Goal: Task Accomplishment & Management: Manage account settings

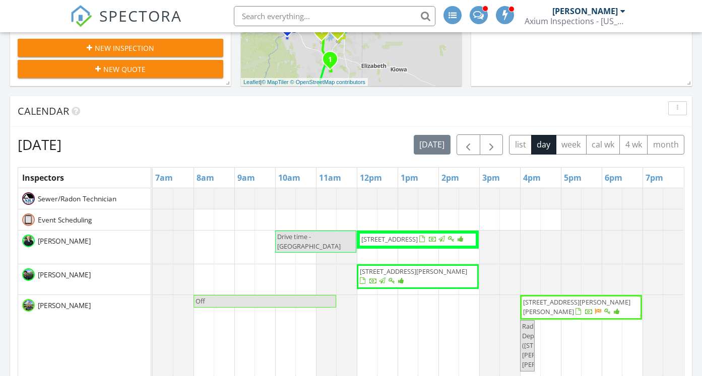
scroll to position [303, 0]
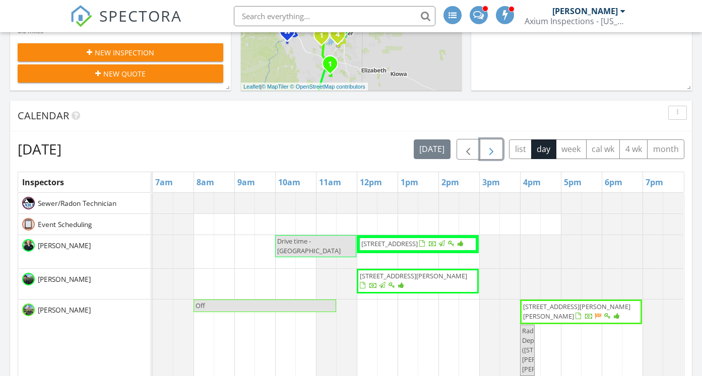
click at [489, 153] on span "button" at bounding box center [491, 150] width 12 height 12
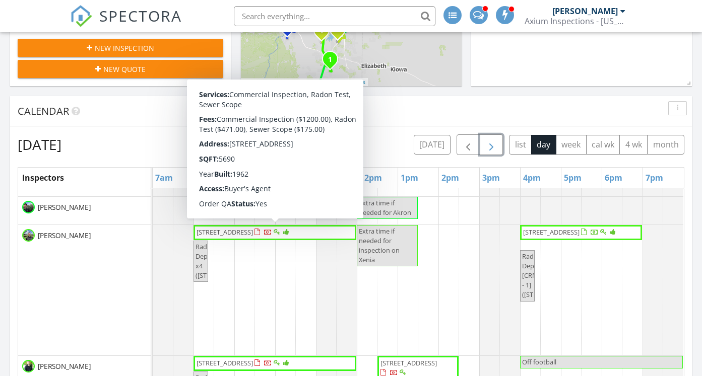
scroll to position [306, 0]
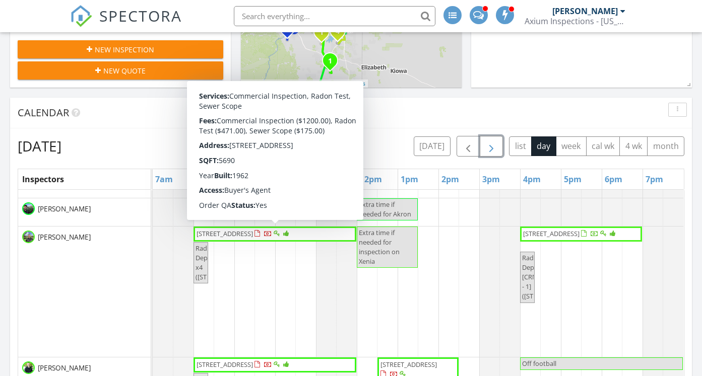
click at [253, 231] on span "1474 Xenia St, Denver 80220" at bounding box center [224, 233] width 56 height 9
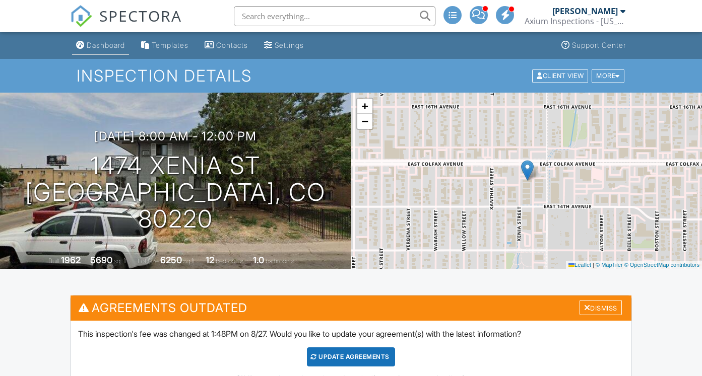
click at [111, 45] on div "Dashboard" at bounding box center [106, 45] width 38 height 9
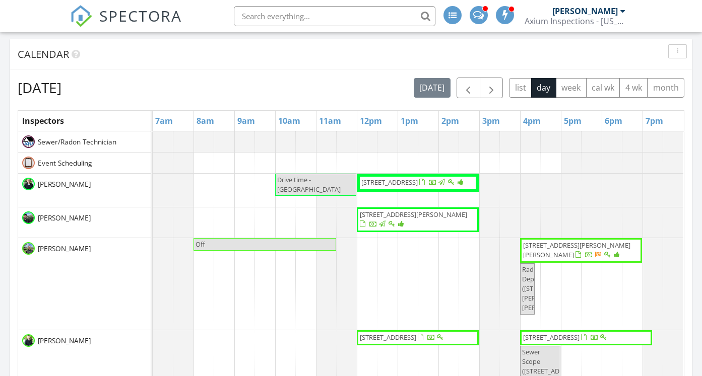
scroll to position [365, 0]
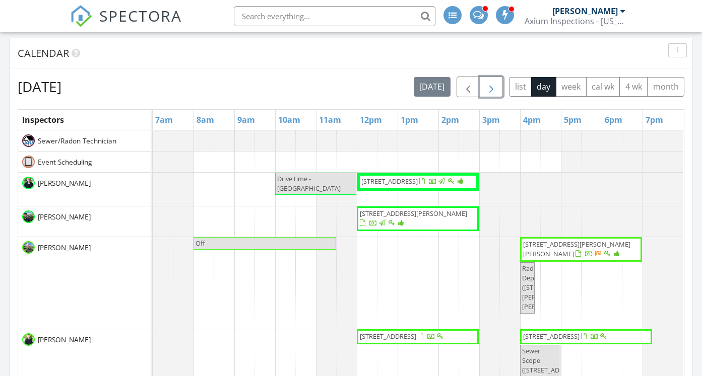
click at [486, 88] on span "button" at bounding box center [491, 87] width 12 height 12
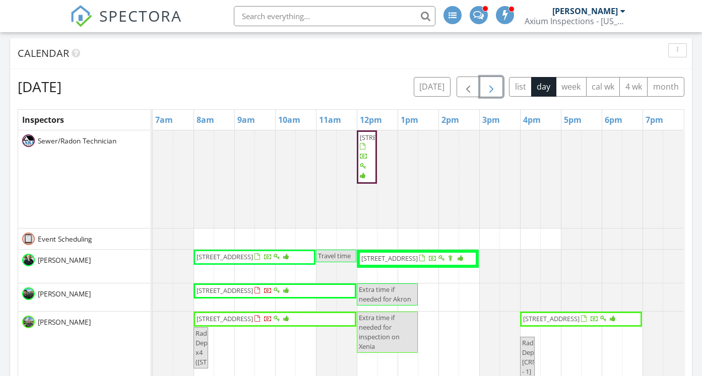
click at [547, 320] on span "3350 W 94th Ave , Westminster 80031" at bounding box center [551, 318] width 56 height 9
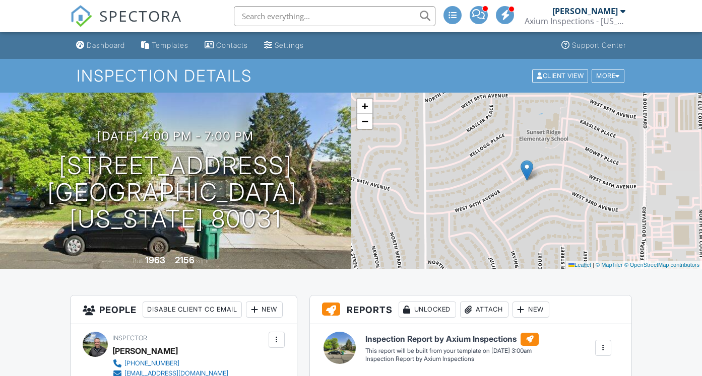
click at [90, 46] on div "Dashboard" at bounding box center [106, 45] width 38 height 9
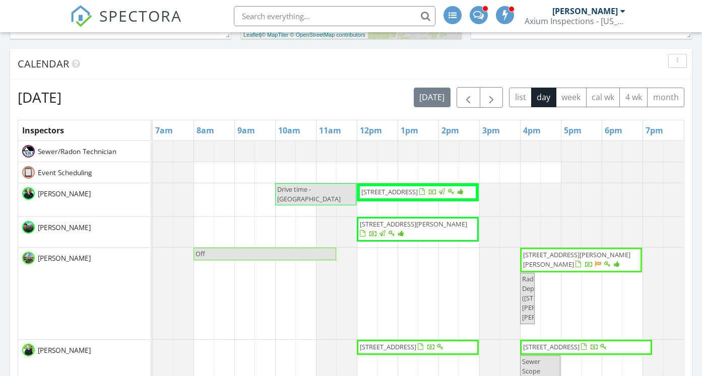
scroll to position [359, 0]
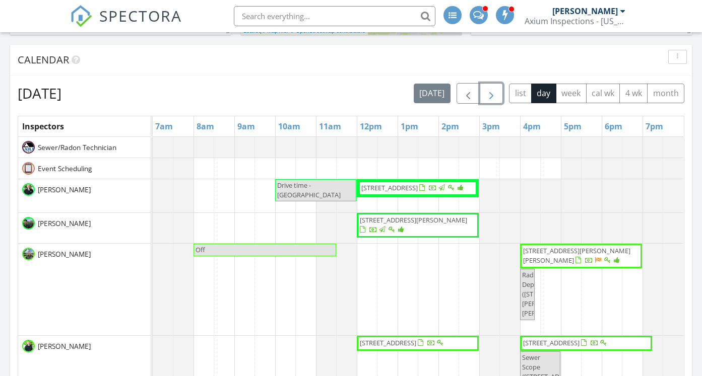
click at [496, 97] on span "button" at bounding box center [491, 94] width 12 height 12
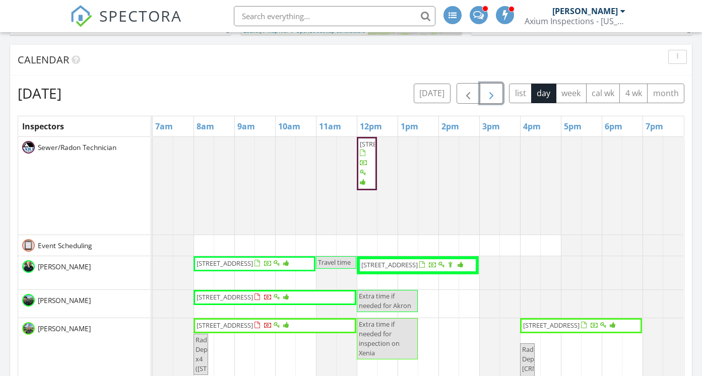
click at [496, 97] on span "button" at bounding box center [491, 94] width 12 height 12
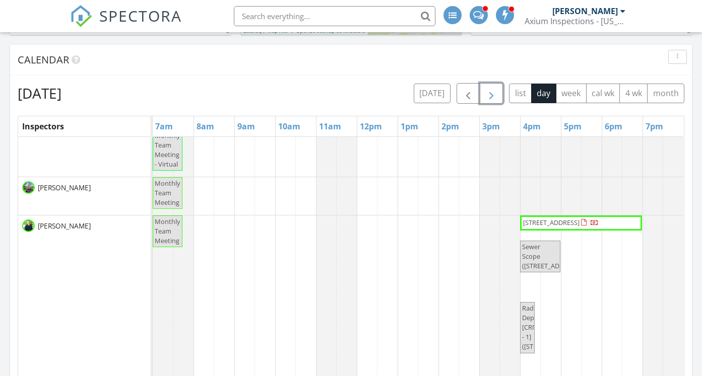
scroll to position [234, 0]
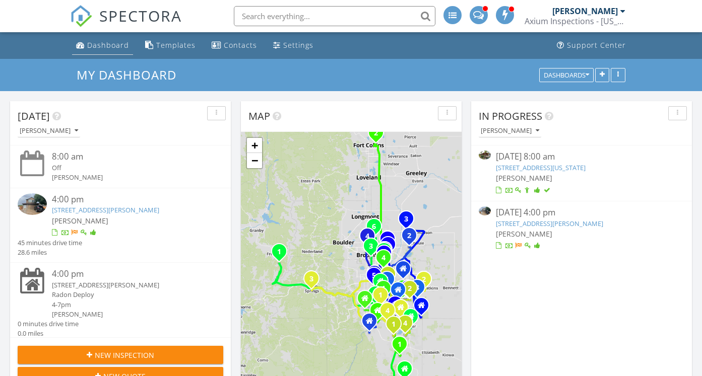
click at [119, 47] on div "Dashboard" at bounding box center [108, 45] width 42 height 10
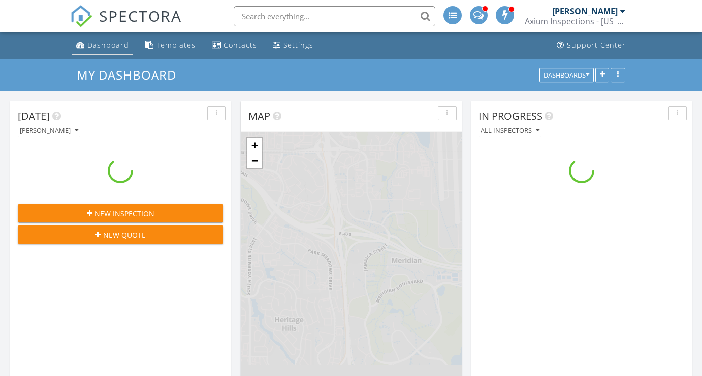
scroll to position [917, 702]
